Goal: Task Accomplishment & Management: Use online tool/utility

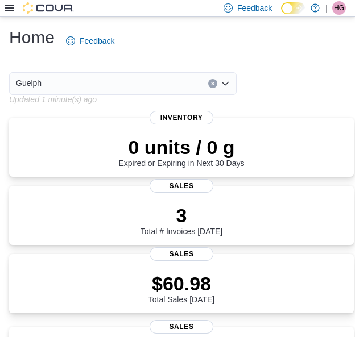
click at [332, 94] on div "Guelph" at bounding box center [181, 83] width 345 height 23
click at [324, 92] on div "Guelph" at bounding box center [181, 83] width 345 height 23
click at [9, 9] on icon at bounding box center [9, 7] width 9 height 9
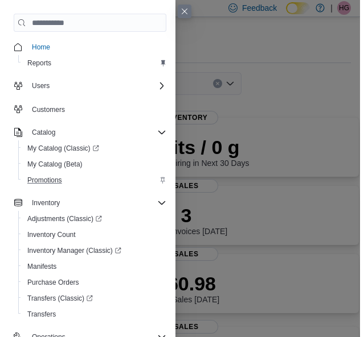
scroll to position [135, 0]
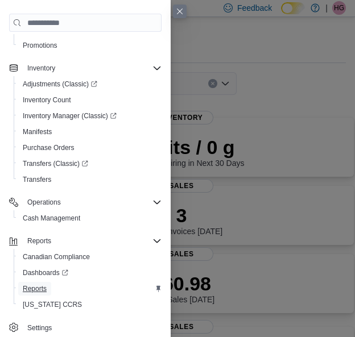
click at [34, 282] on span "Reports" at bounding box center [35, 289] width 24 height 14
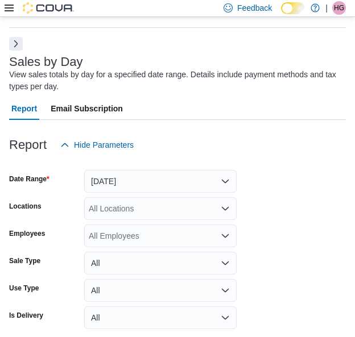
scroll to position [38, 0]
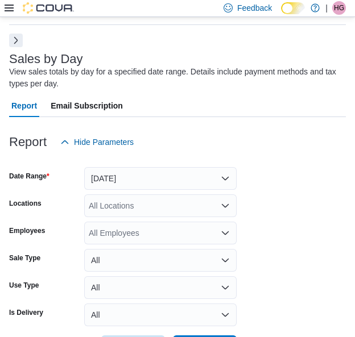
click at [20, 45] on button "Next" at bounding box center [16, 41] width 14 height 14
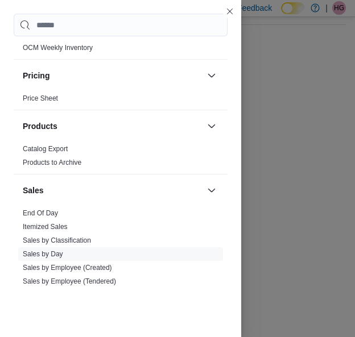
scroll to position [841, 0]
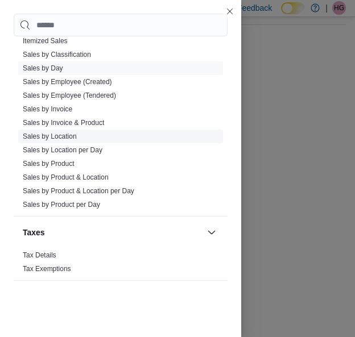
click at [61, 133] on link "Sales by Location" at bounding box center [50, 137] width 54 height 8
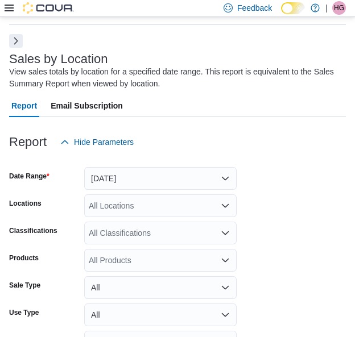
scroll to position [109, 0]
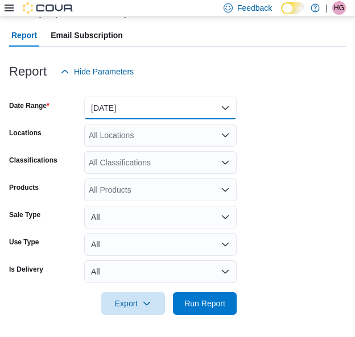
click at [175, 110] on button "Yesterday" at bounding box center [160, 108] width 152 height 23
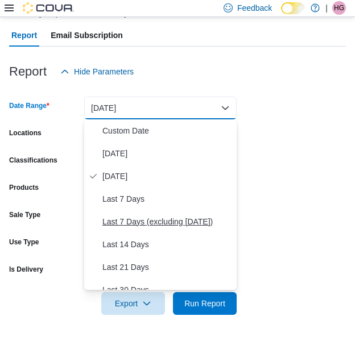
scroll to position [171, 0]
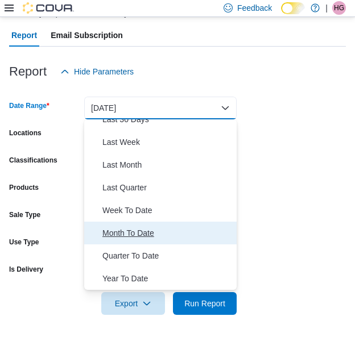
click at [130, 238] on span "Month To Date" at bounding box center [167, 233] width 130 height 14
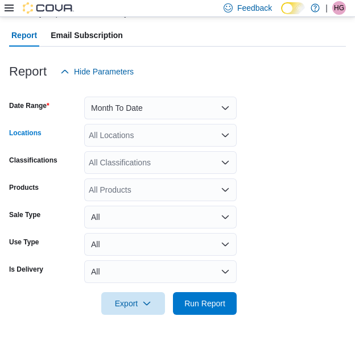
click at [137, 138] on div "All Locations" at bounding box center [160, 135] width 152 height 23
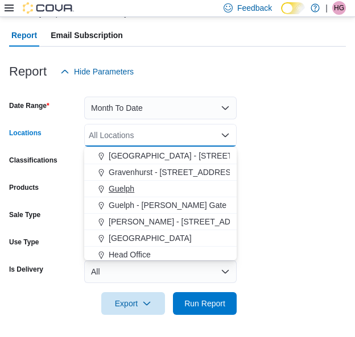
scroll to position [263, 0]
click at [130, 183] on span "Guelph" at bounding box center [122, 188] width 26 height 11
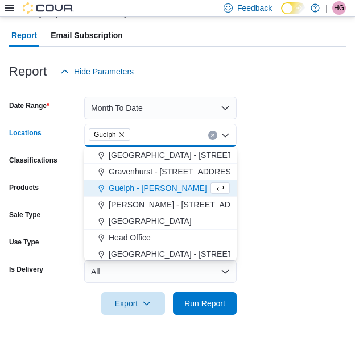
click at [262, 230] on form "Date Range Month To Date Locations Guelph Combo box. Selected. Guelph. Press Ba…" at bounding box center [177, 199] width 337 height 232
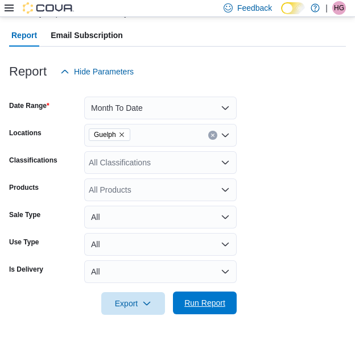
click at [216, 310] on span "Run Report" at bounding box center [205, 303] width 50 height 23
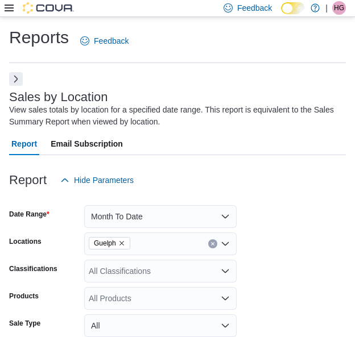
click at [7, 7] on icon at bounding box center [9, 7] width 9 height 9
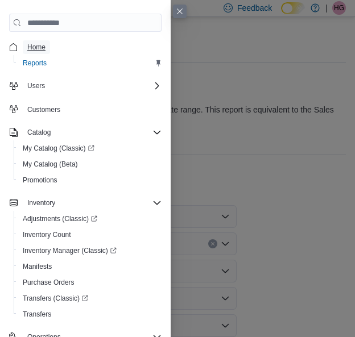
click at [36, 44] on span "Home" at bounding box center [36, 47] width 18 height 9
